Goal: Task Accomplishment & Management: Manage account settings

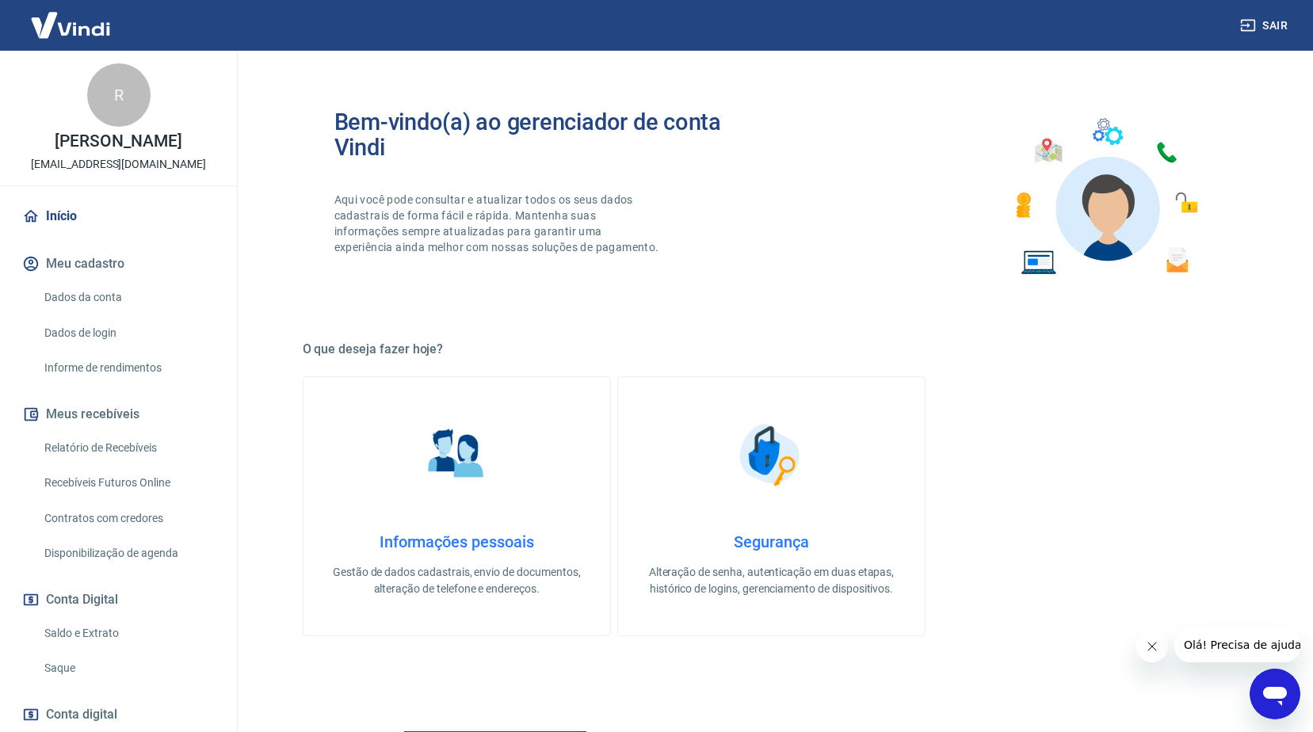
scroll to position [238, 0]
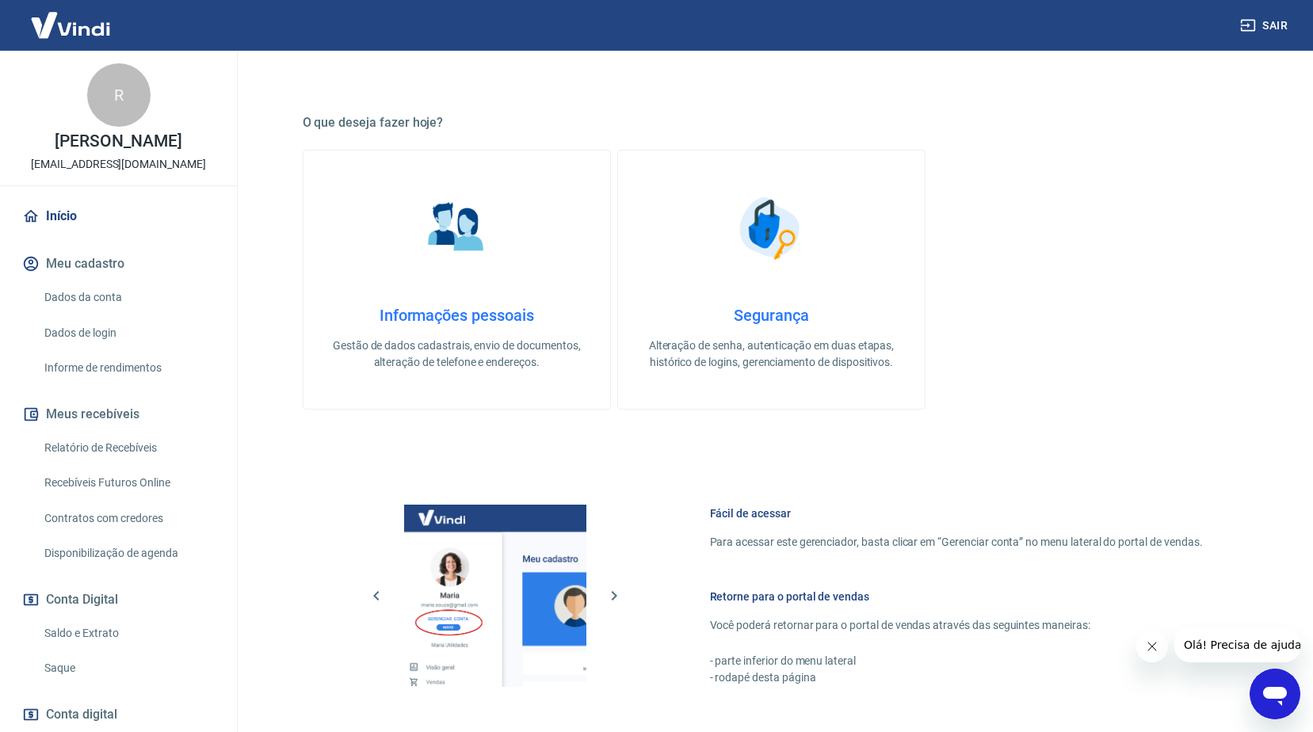
click at [82, 660] on link "Saque" at bounding box center [128, 668] width 180 height 32
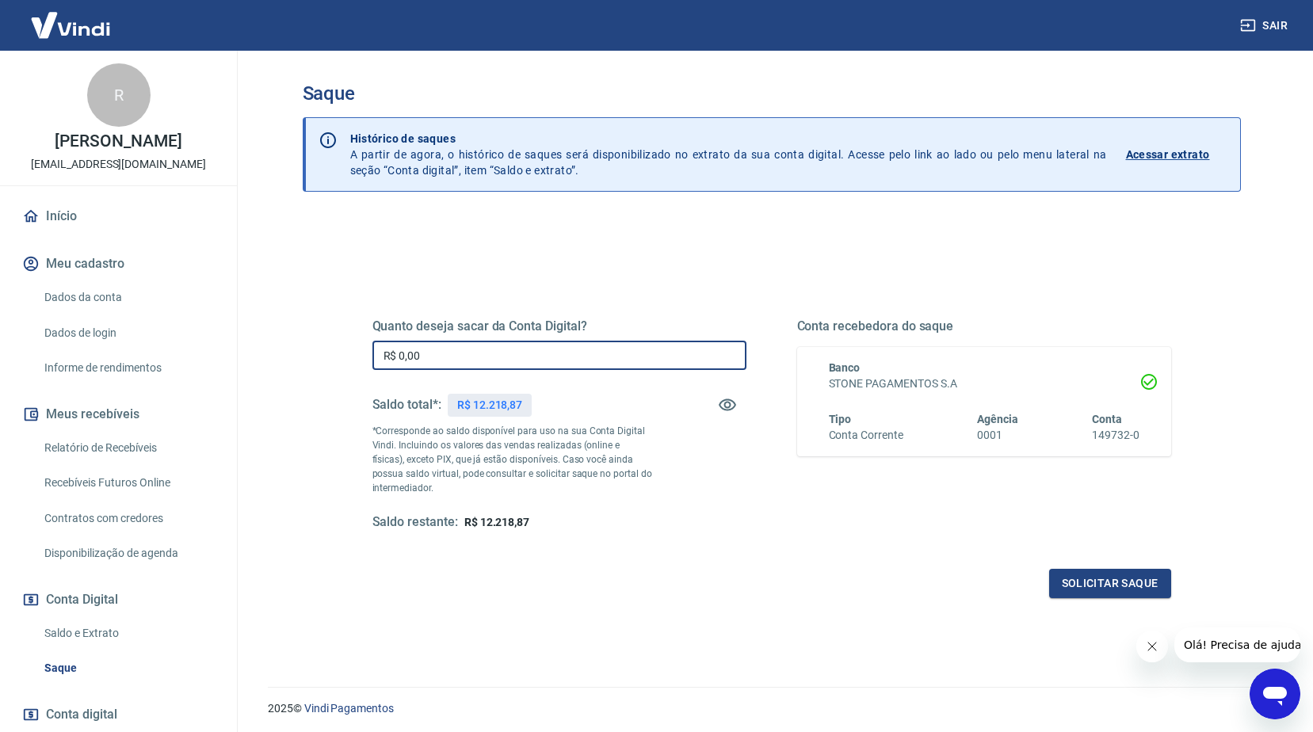
drag, startPoint x: 452, startPoint y: 360, endPoint x: 332, endPoint y: 359, distance: 120.4
click at [332, 360] on div "Quanto deseja sacar da Conta Digital? R$ 0,00 ​ Saldo total*: R$ 12.218,87 *Cor…" at bounding box center [772, 500] width 938 height 567
type input "R$ 10.000,00"
click at [1133, 585] on button "Solicitar saque" at bounding box center [1110, 583] width 122 height 29
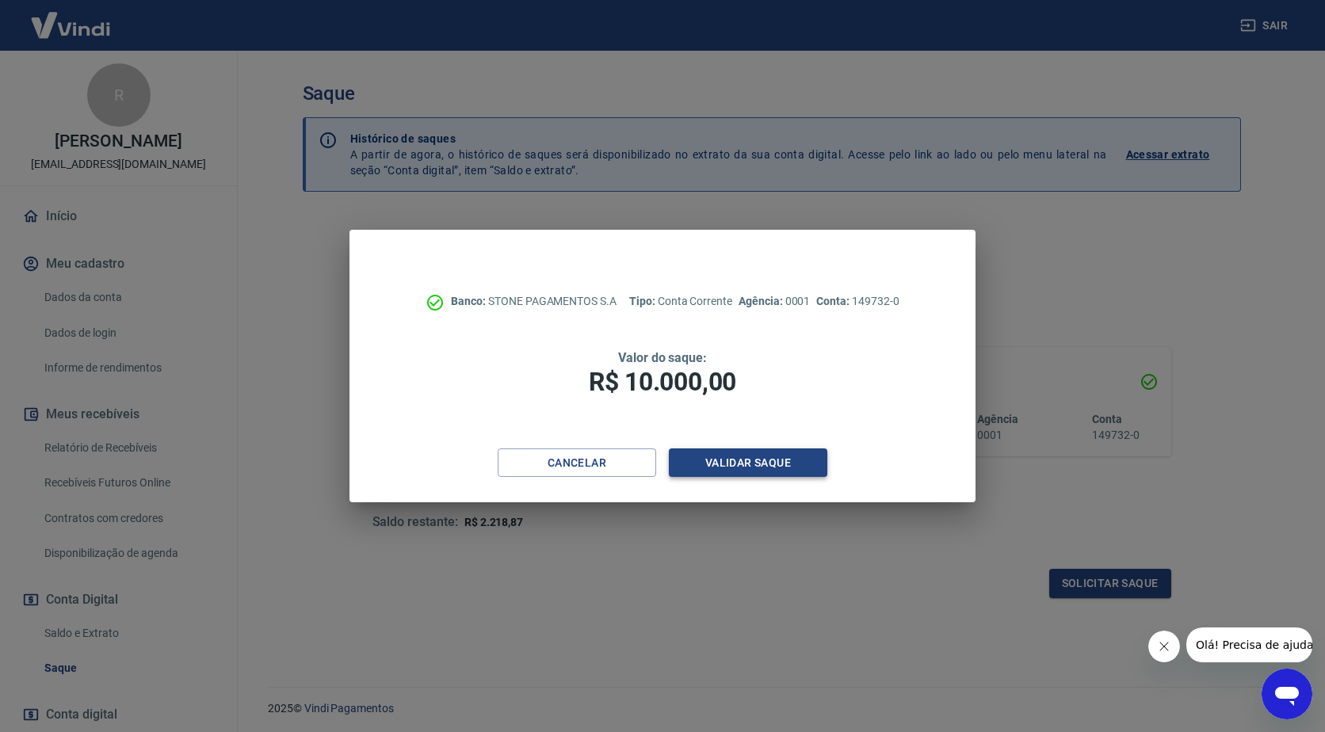
click at [759, 455] on button "Validar saque" at bounding box center [748, 462] width 158 height 29
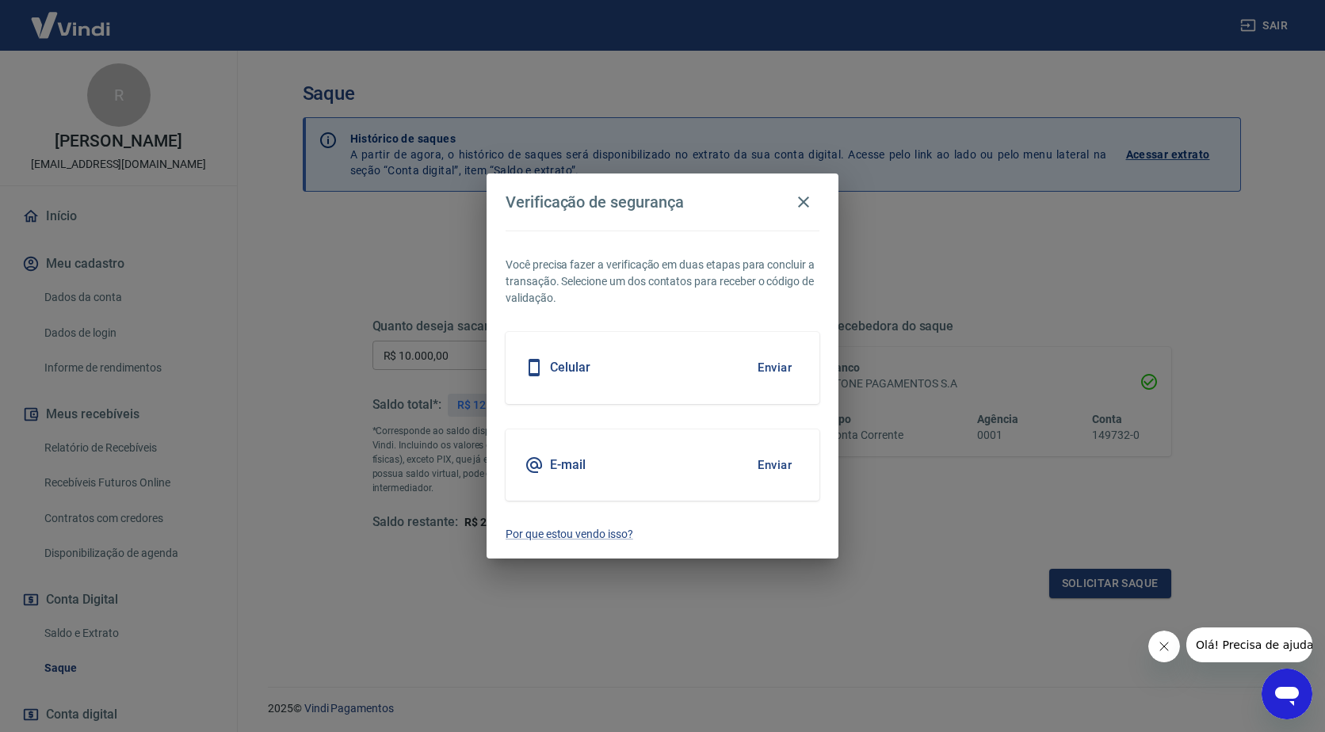
click at [759, 454] on button "Enviar" at bounding box center [775, 464] width 52 height 33
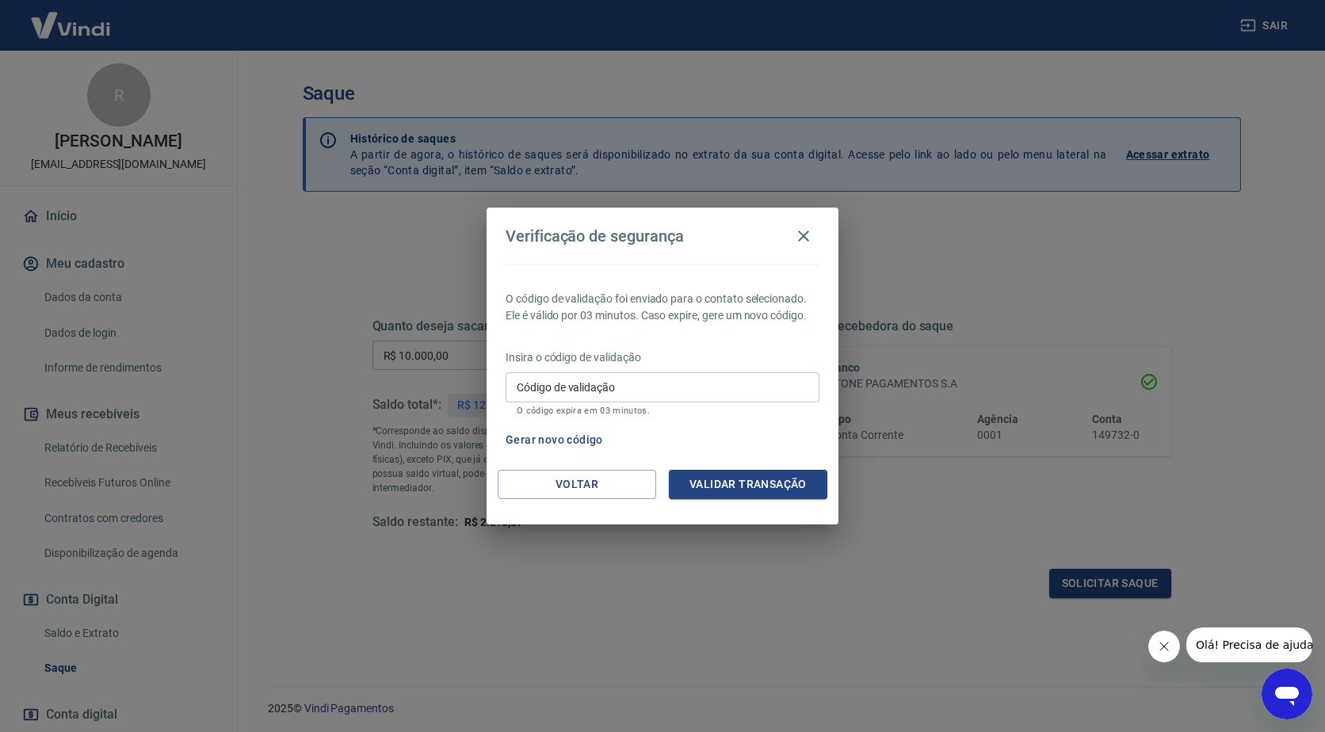
click at [689, 397] on input "Código de validação" at bounding box center [663, 386] width 314 height 29
type input "984507"
click at [718, 483] on button "Validar transação" at bounding box center [748, 484] width 158 height 29
